Goal: Task Accomplishment & Management: Manage account settings

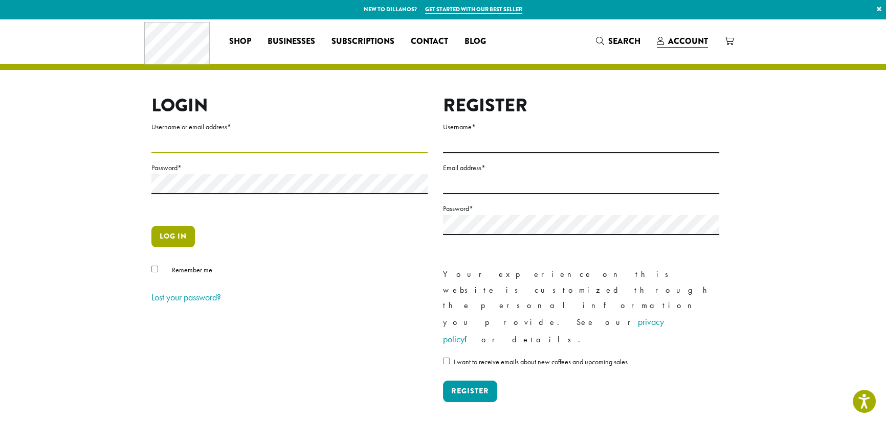
type input "**********"
click at [183, 236] on button "Log in" at bounding box center [172, 236] width 43 height 21
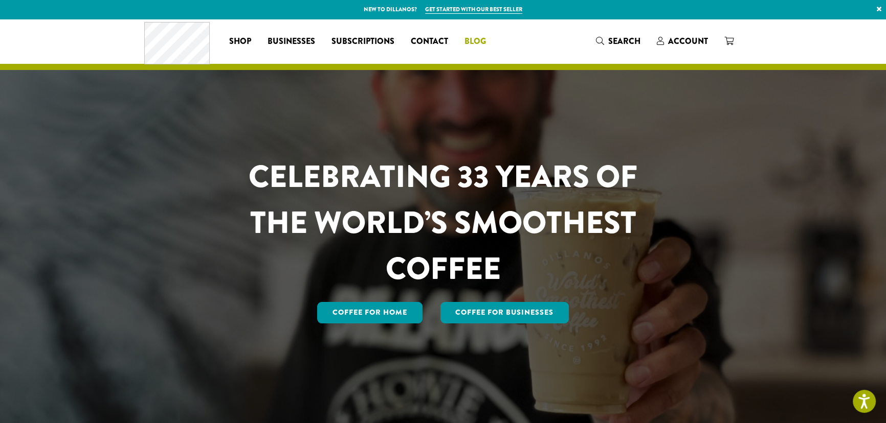
click at [460, 41] on link "Blog" at bounding box center [475, 41] width 38 height 16
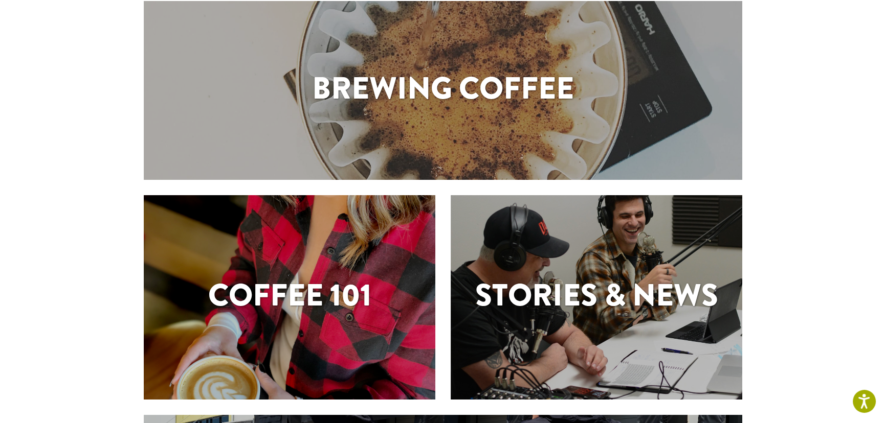
scroll to position [93, 0]
